Goal: Transaction & Acquisition: Download file/media

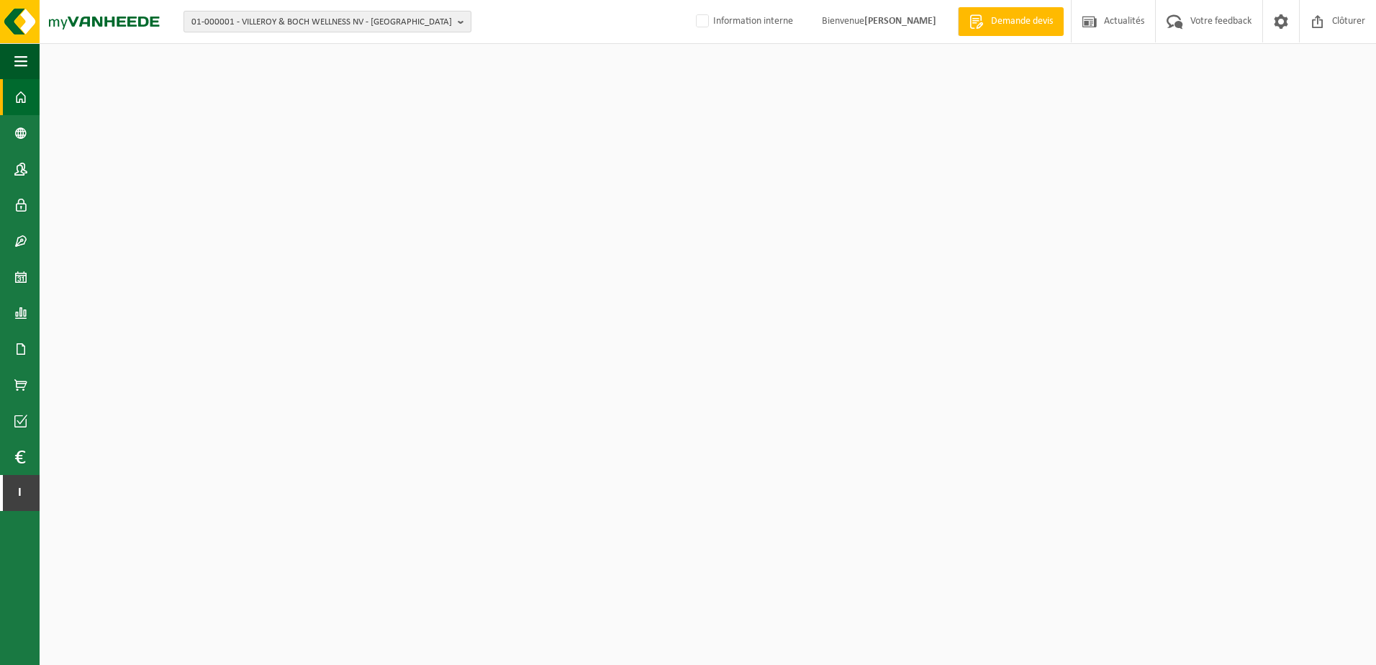
click at [280, 24] on span "01-000001 - VILLEROY & BOCH WELLNESS NV - ROESELARE" at bounding box center [321, 23] width 260 height 22
type input "v"
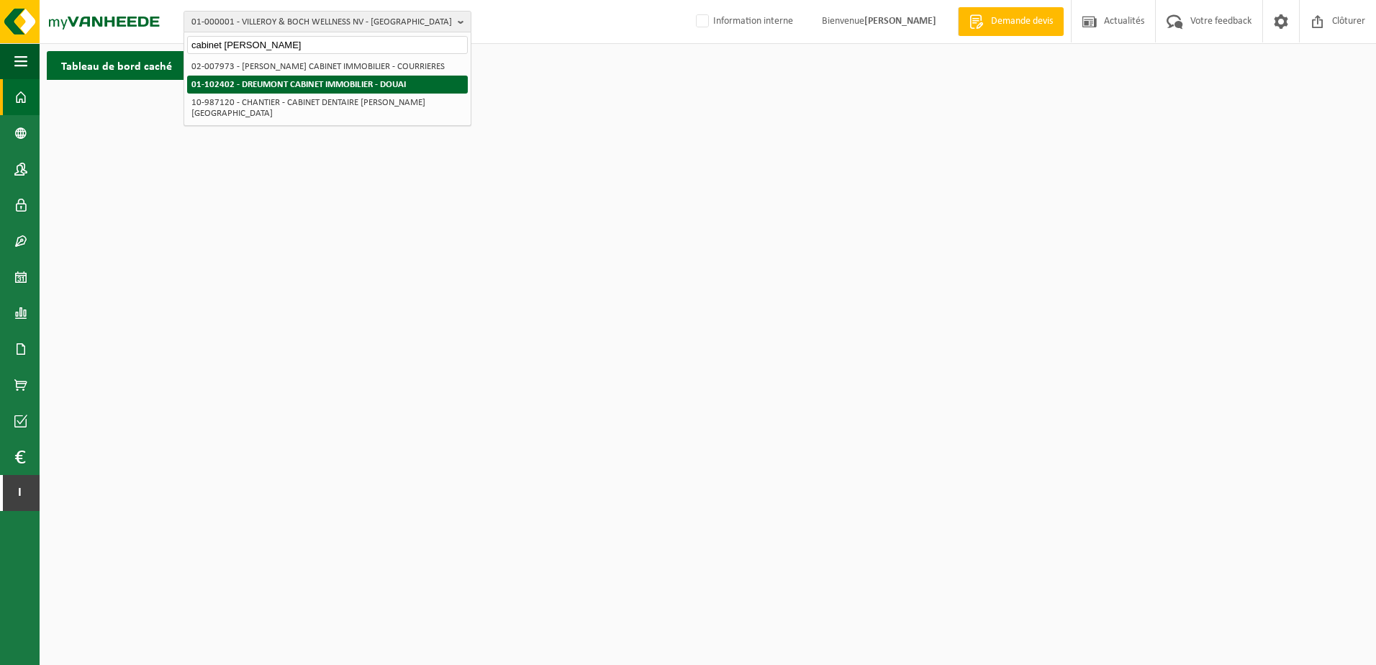
type input "cabinet dreumont"
click at [314, 78] on li "01-102402 - DREUMONT CABINET IMMOBILIER - DOUAI" at bounding box center [327, 85] width 281 height 18
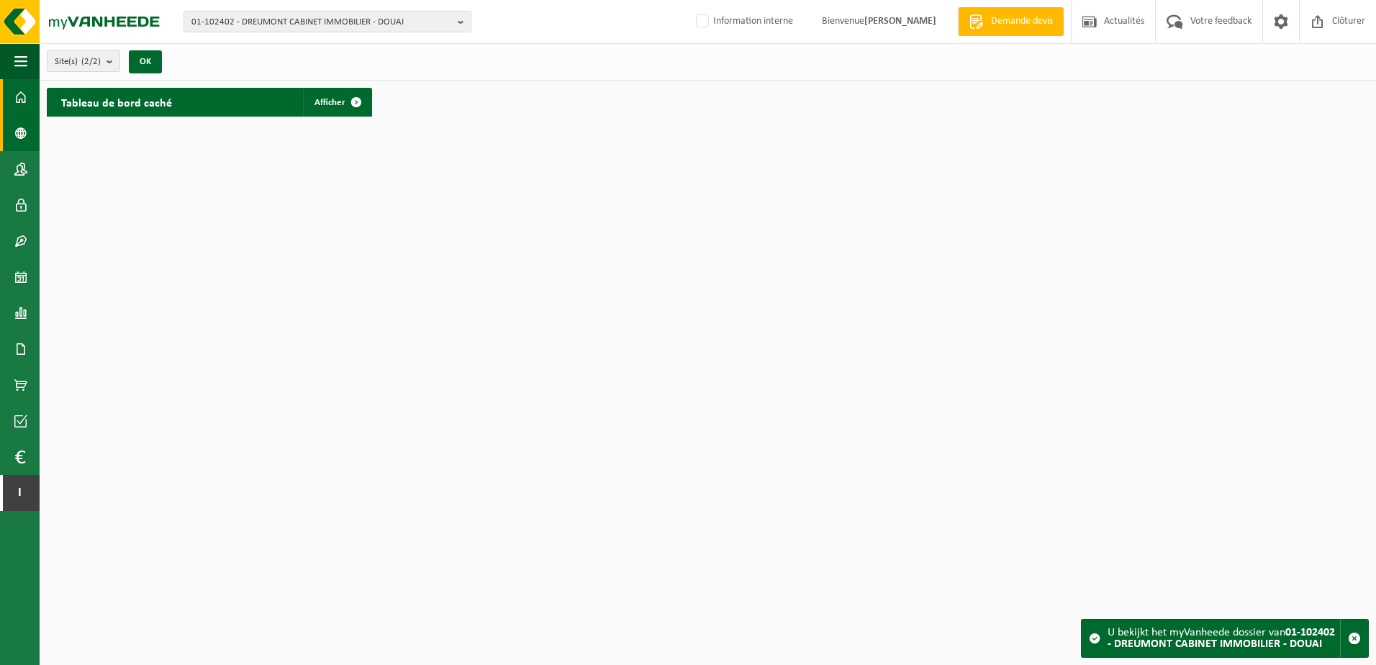
click at [15, 130] on span at bounding box center [20, 133] width 13 height 36
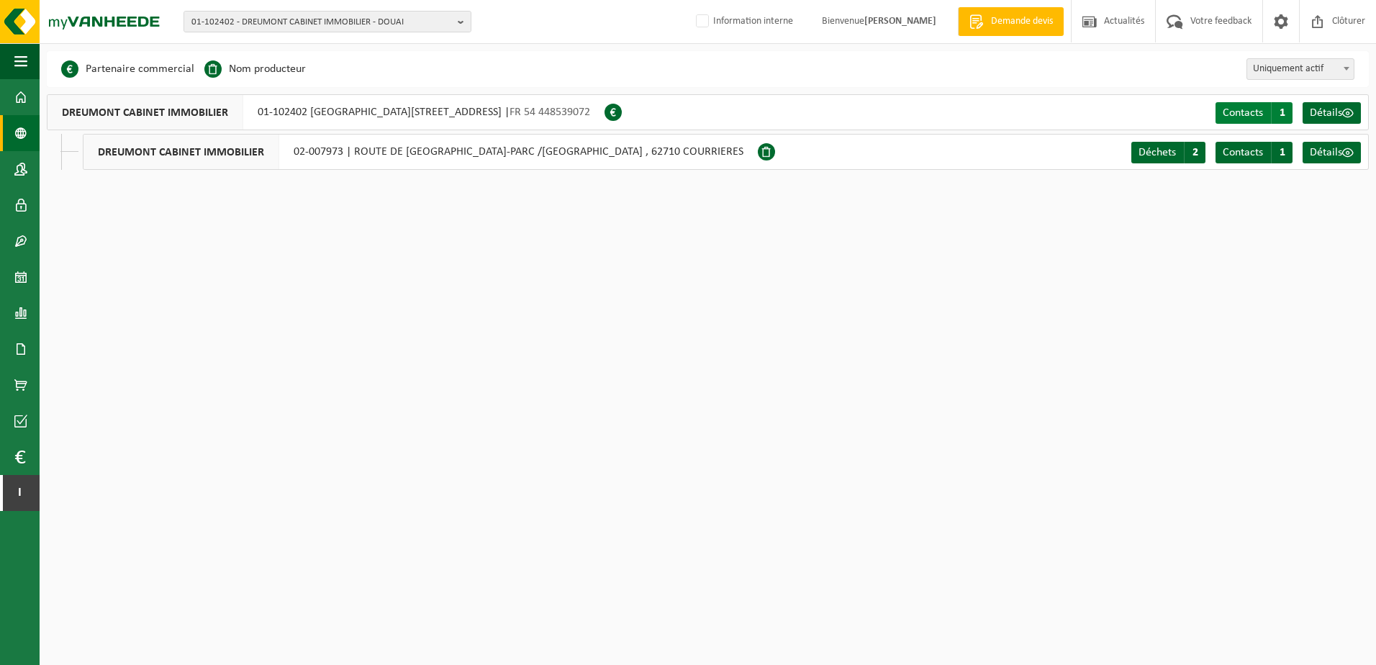
click at [1241, 111] on span "Contacts" at bounding box center [1242, 113] width 40 height 12
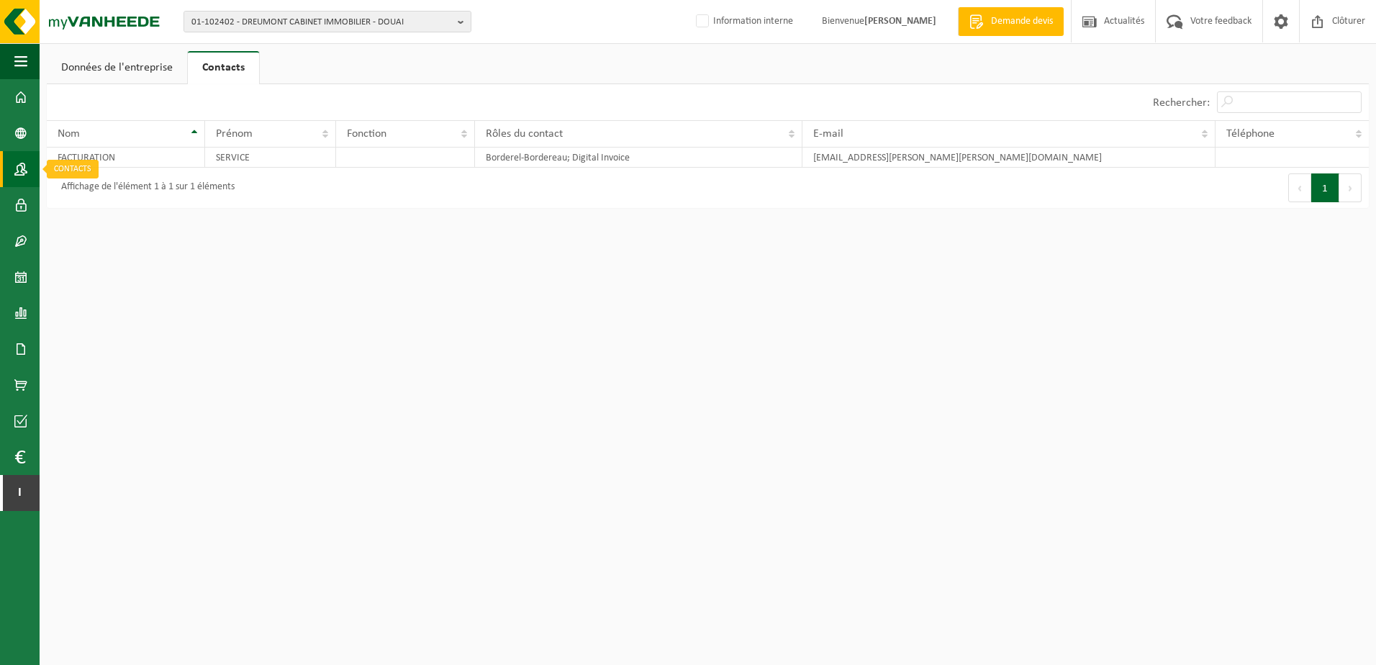
click at [18, 168] on span at bounding box center [20, 169] width 13 height 36
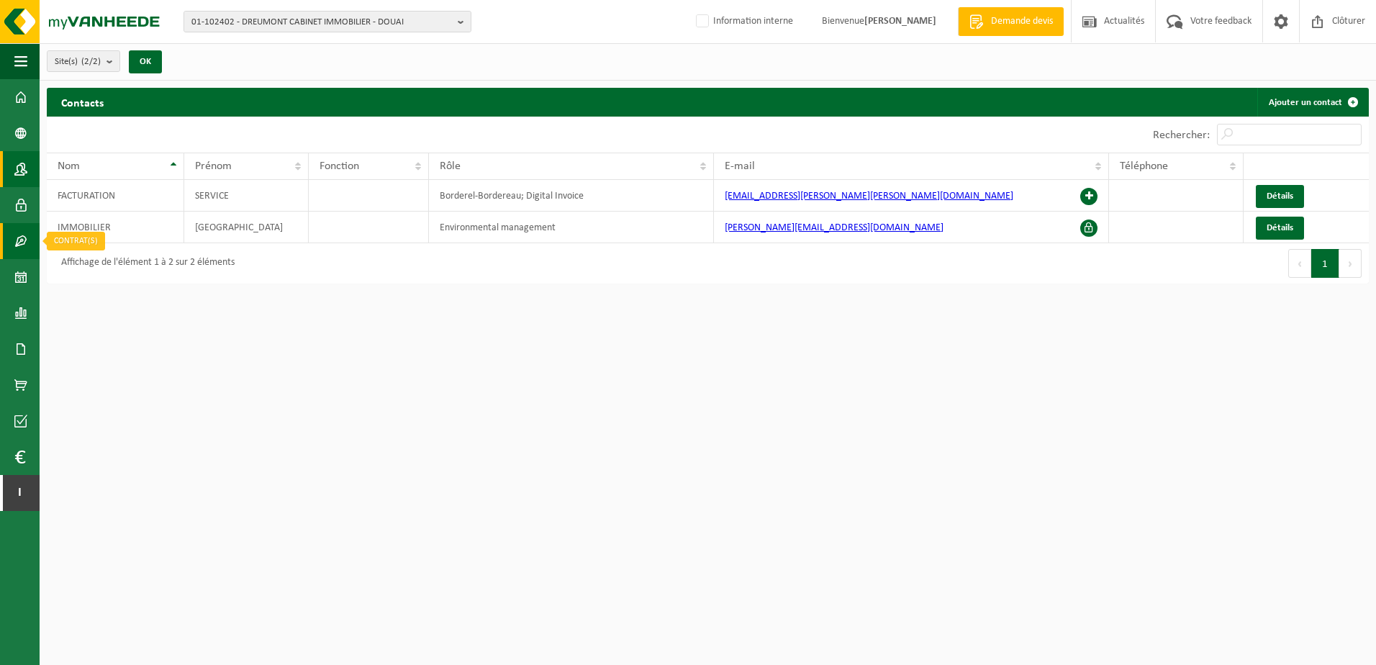
click at [17, 237] on span at bounding box center [20, 241] width 13 height 36
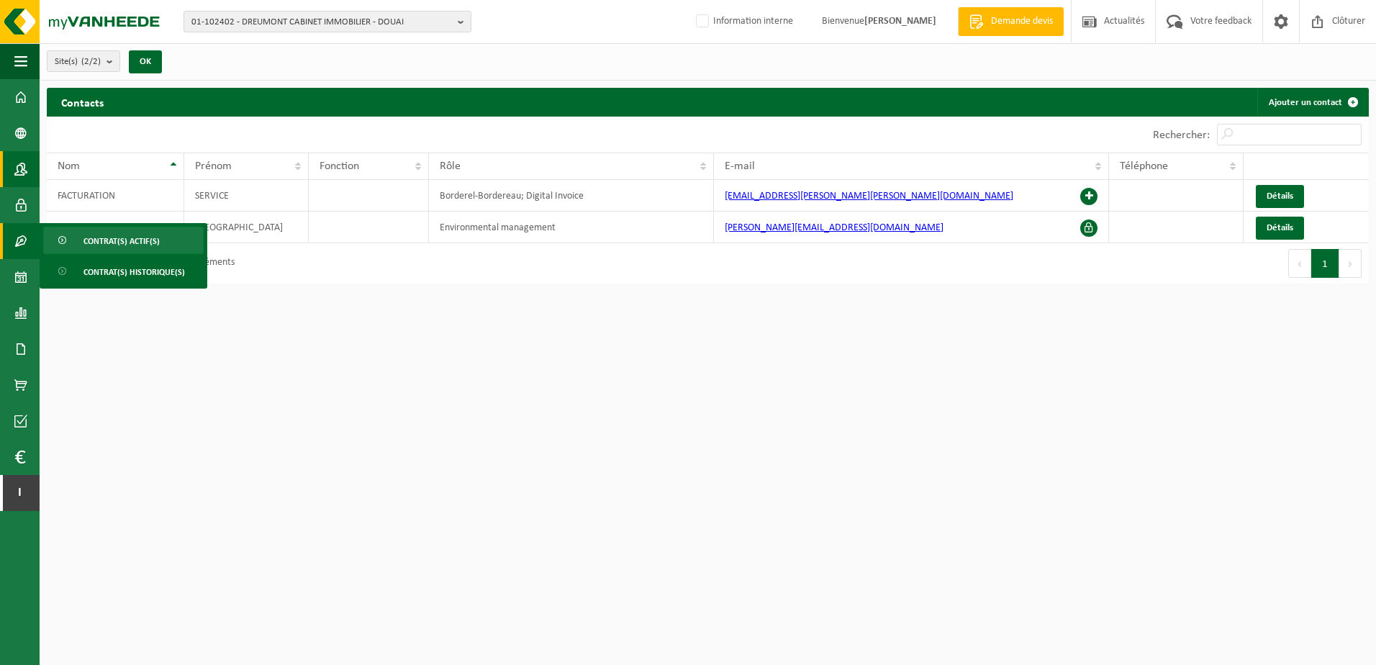
click at [99, 248] on span "Contrat(s) actif(s)" at bounding box center [121, 240] width 76 height 27
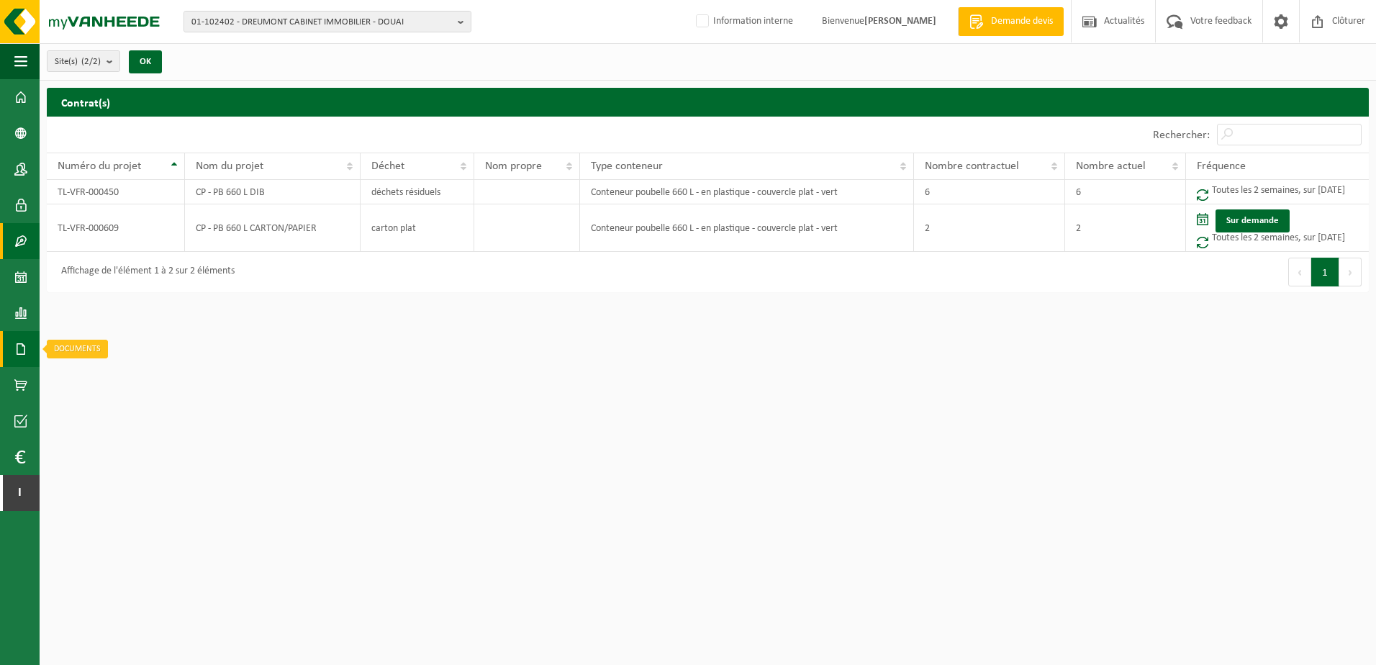
click at [21, 350] on span at bounding box center [20, 349] width 13 height 36
click at [78, 355] on link "Factures" at bounding box center [96, 348] width 106 height 27
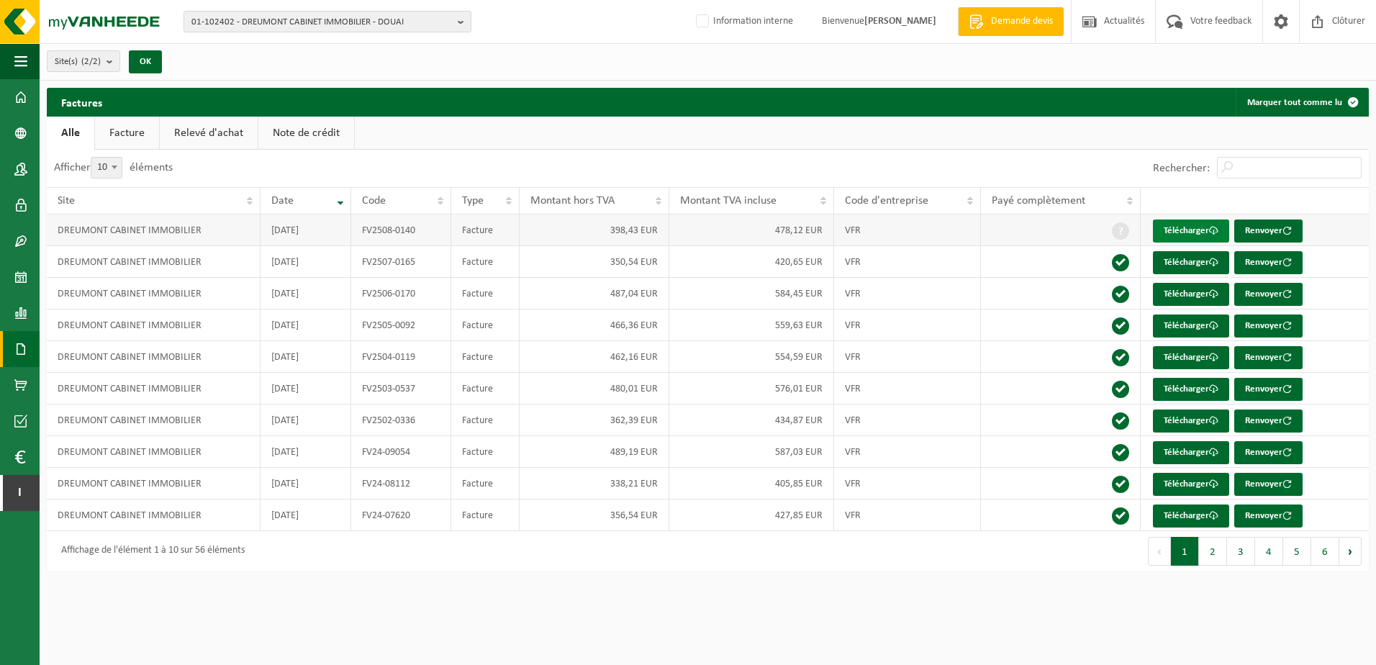
click at [1214, 228] on span at bounding box center [1213, 230] width 9 height 9
click at [419, 16] on span "01-102402 - DREUMONT CABINET IMMOBILIER - DOUAI" at bounding box center [321, 23] width 260 height 22
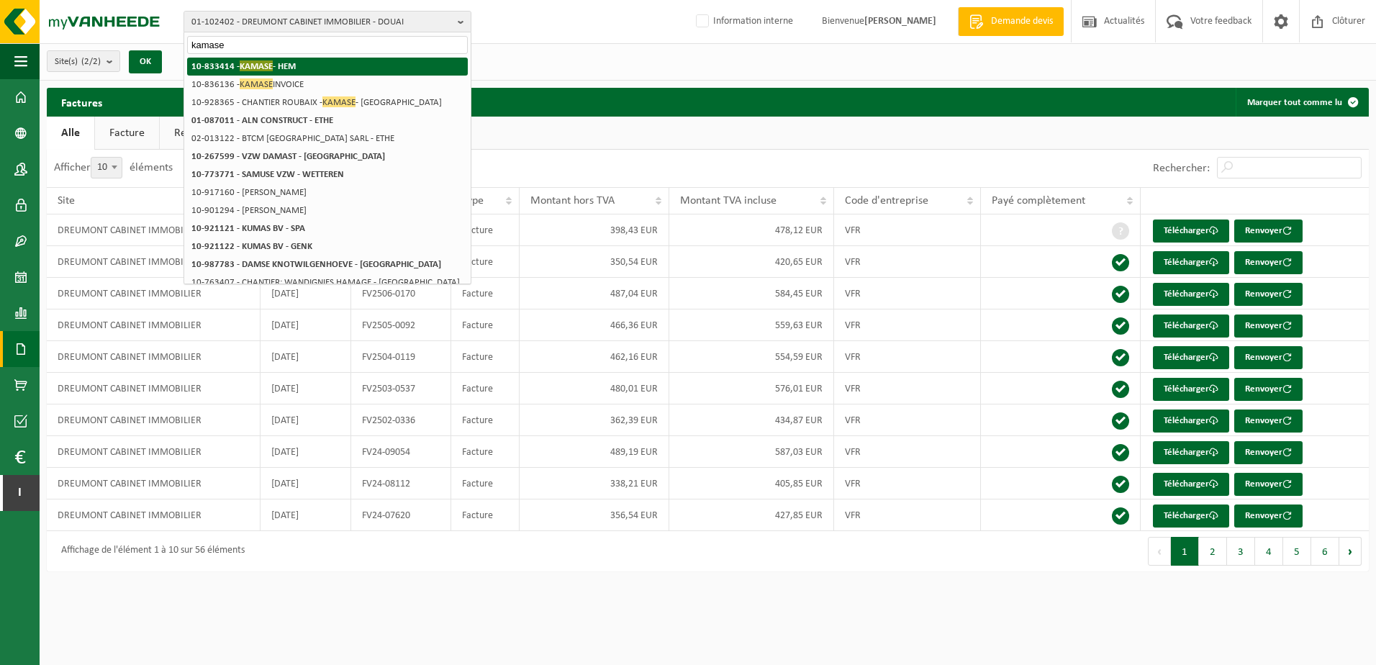
type input "kamase"
click at [370, 67] on li "10-833414 - KAMASE - HEM" at bounding box center [327, 67] width 281 height 18
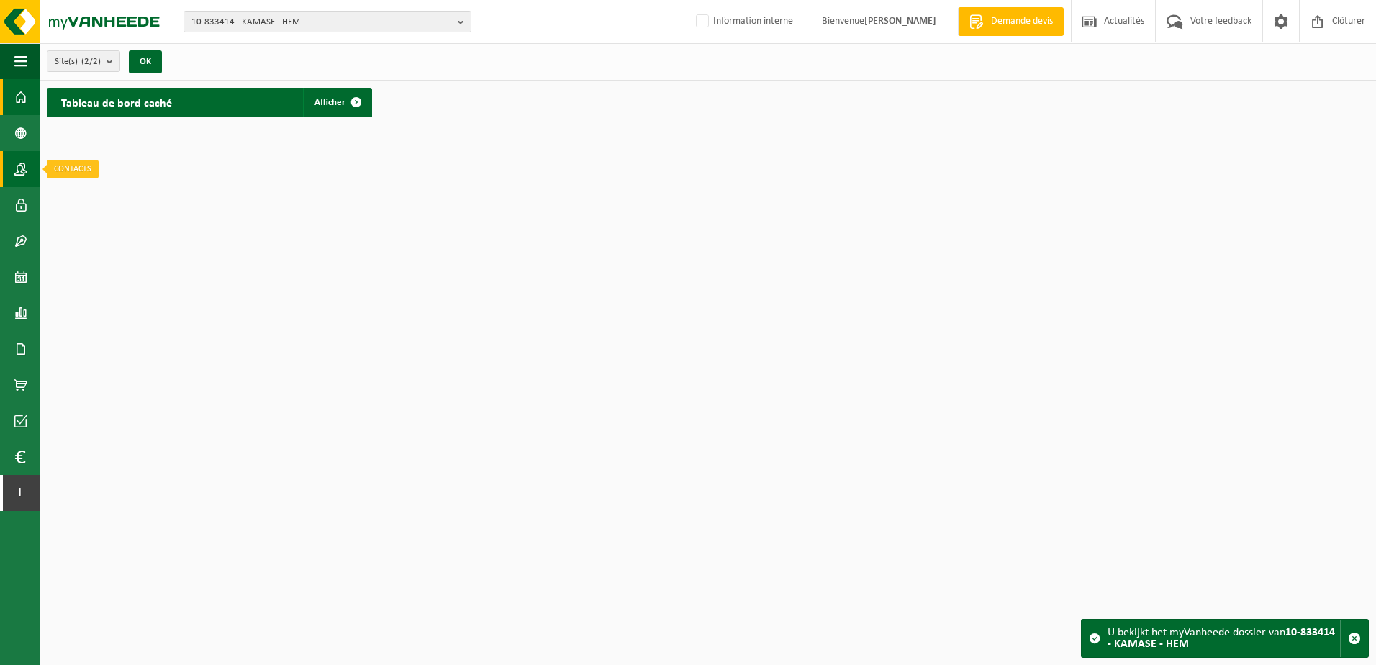
click at [19, 163] on span at bounding box center [20, 169] width 13 height 36
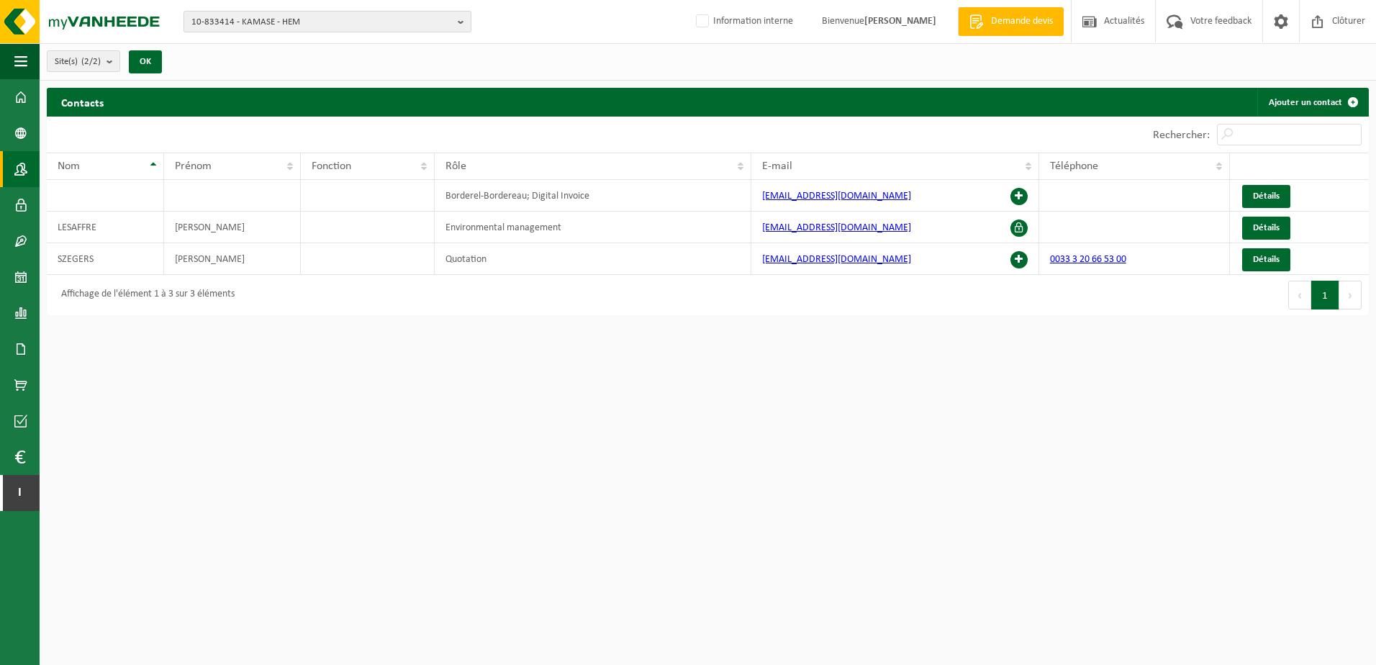
click at [354, 18] on span "10-833414 - KAMASE - HEM" at bounding box center [321, 23] width 260 height 22
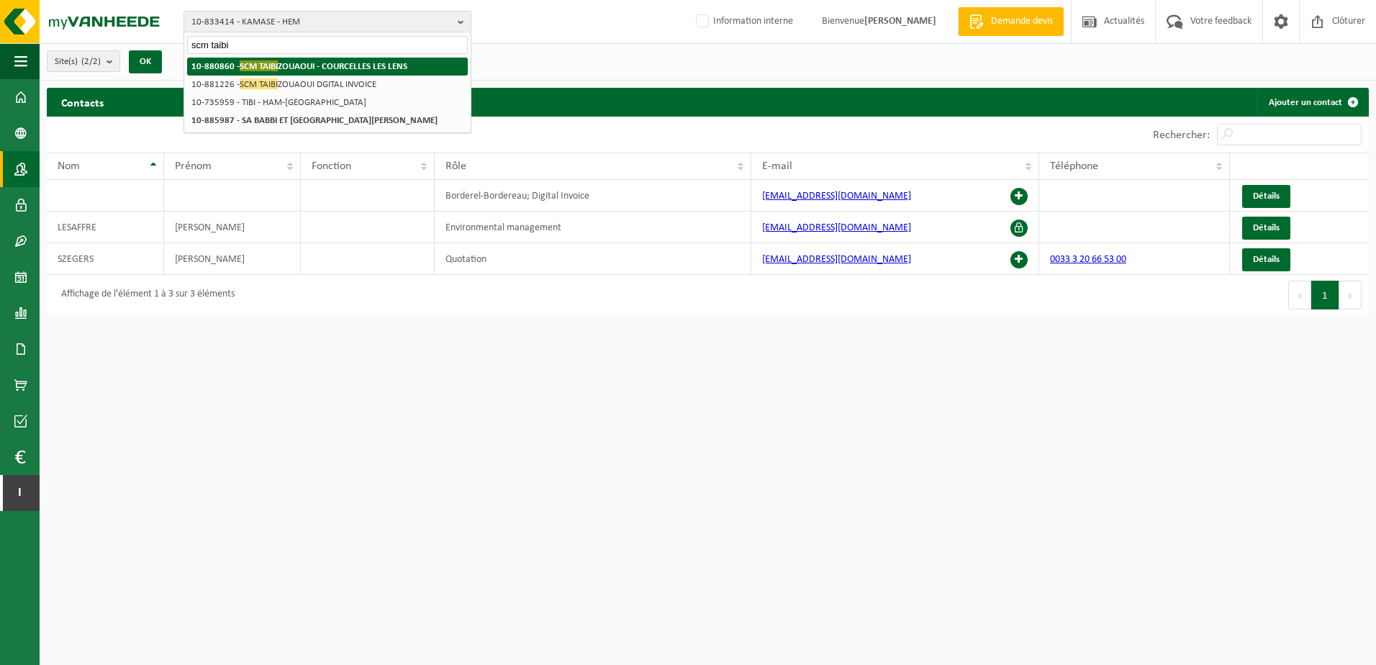
type input "scm taibi"
click at [363, 66] on strong "10-880860 - SCM TAIBI ZOUAOUI - COURCELLES LES LENS" at bounding box center [299, 65] width 216 height 11
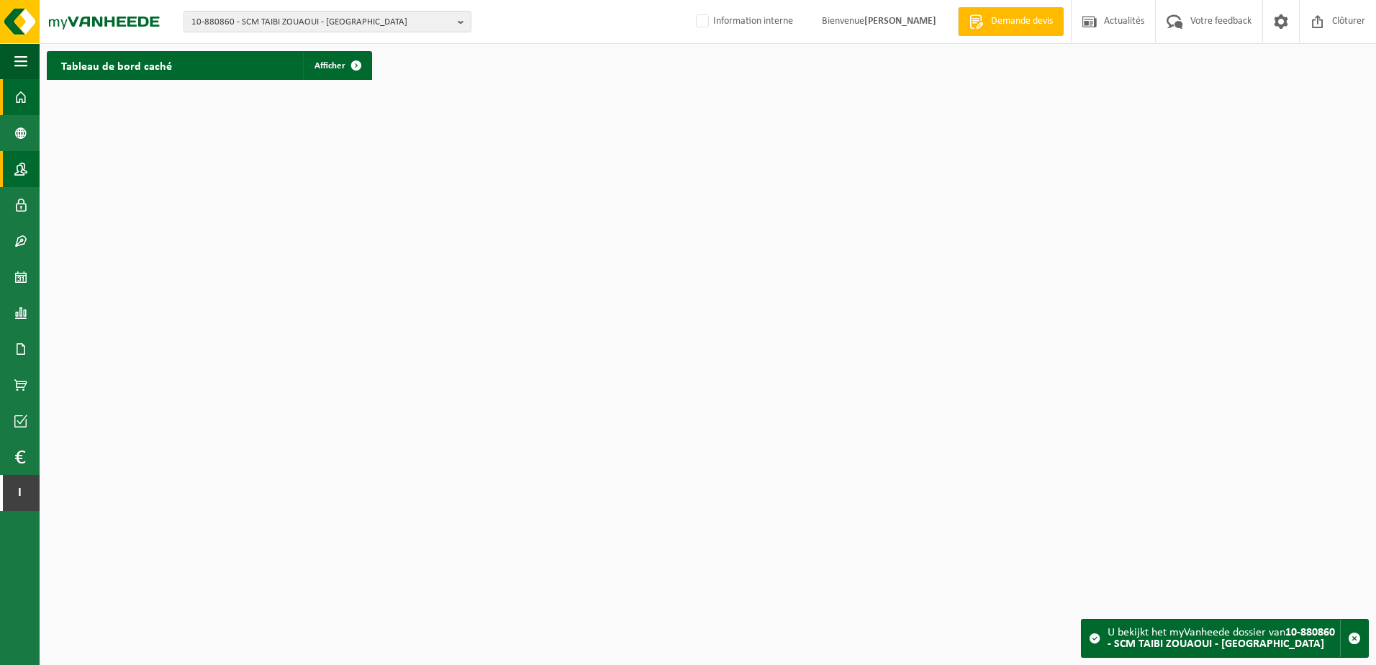
click at [21, 160] on span at bounding box center [20, 169] width 13 height 36
